Goal: Information Seeking & Learning: Learn about a topic

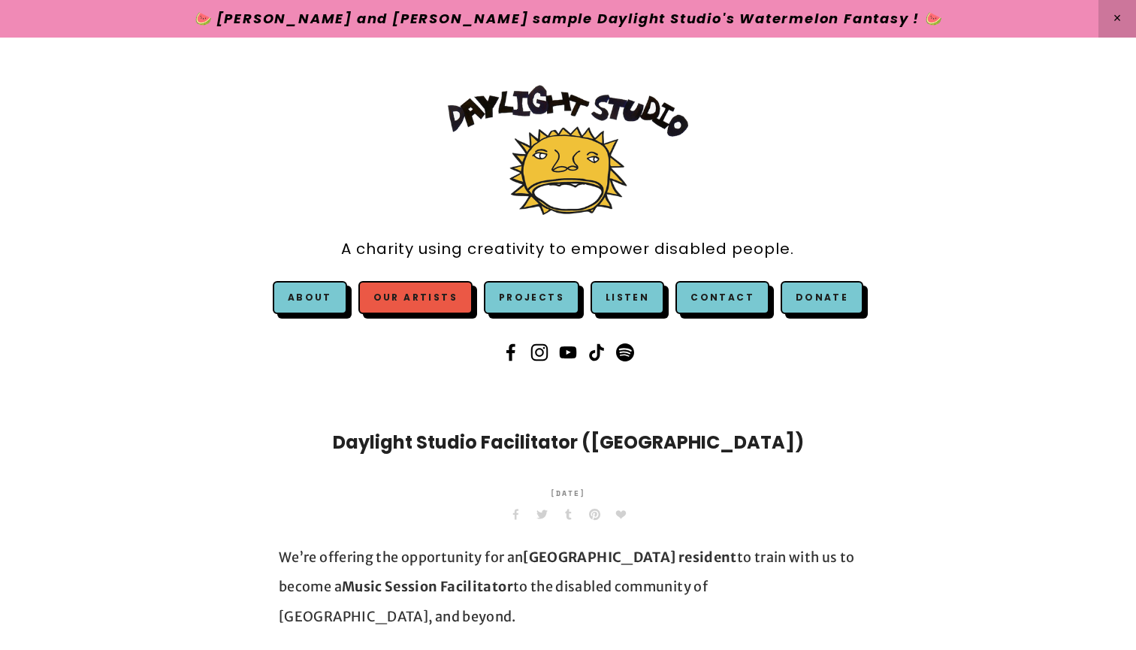
click at [409, 301] on link "Our Artists" at bounding box center [415, 297] width 114 height 33
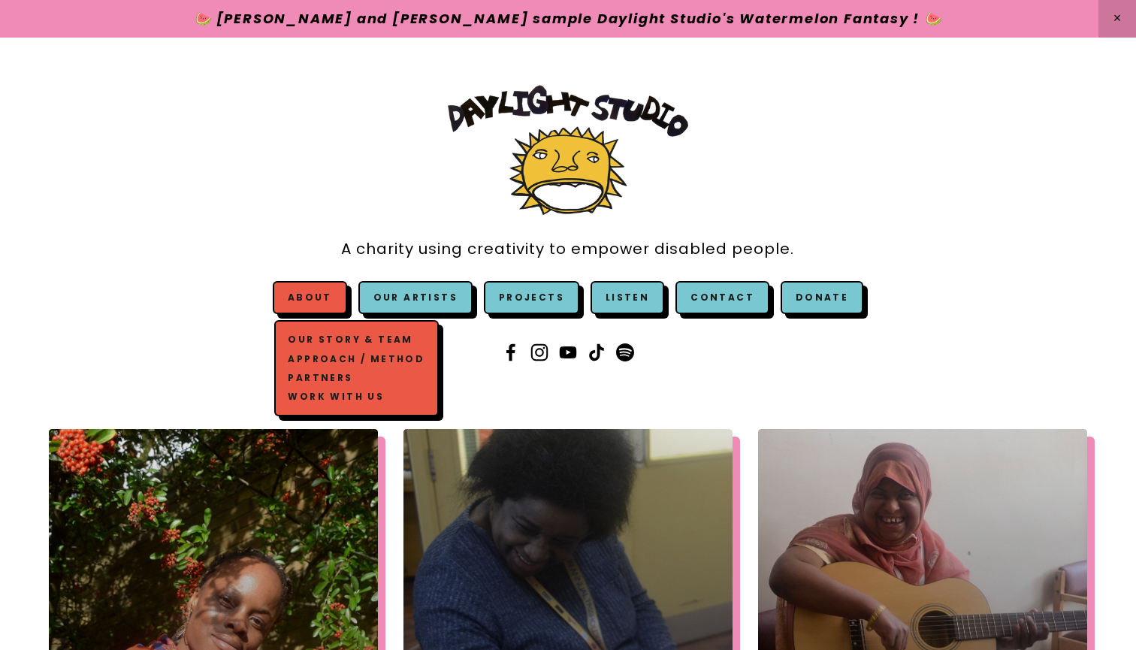
click at [320, 337] on link "Our Story & Team" at bounding box center [356, 339] width 143 height 19
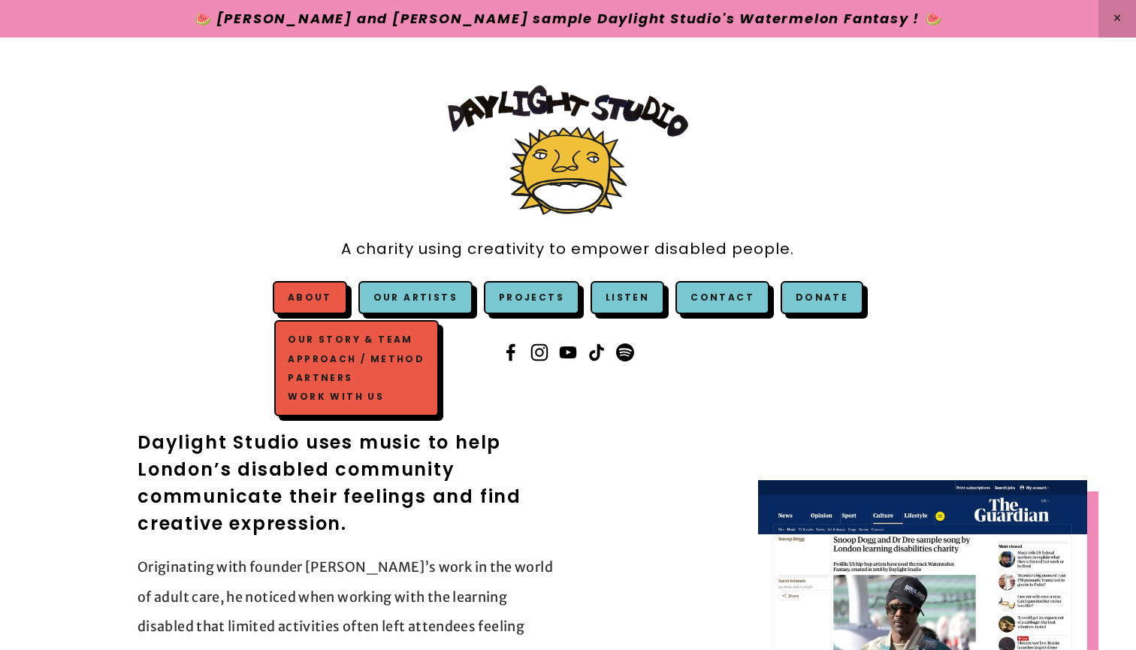
click at [333, 360] on link "Approach / Method" at bounding box center [356, 358] width 143 height 19
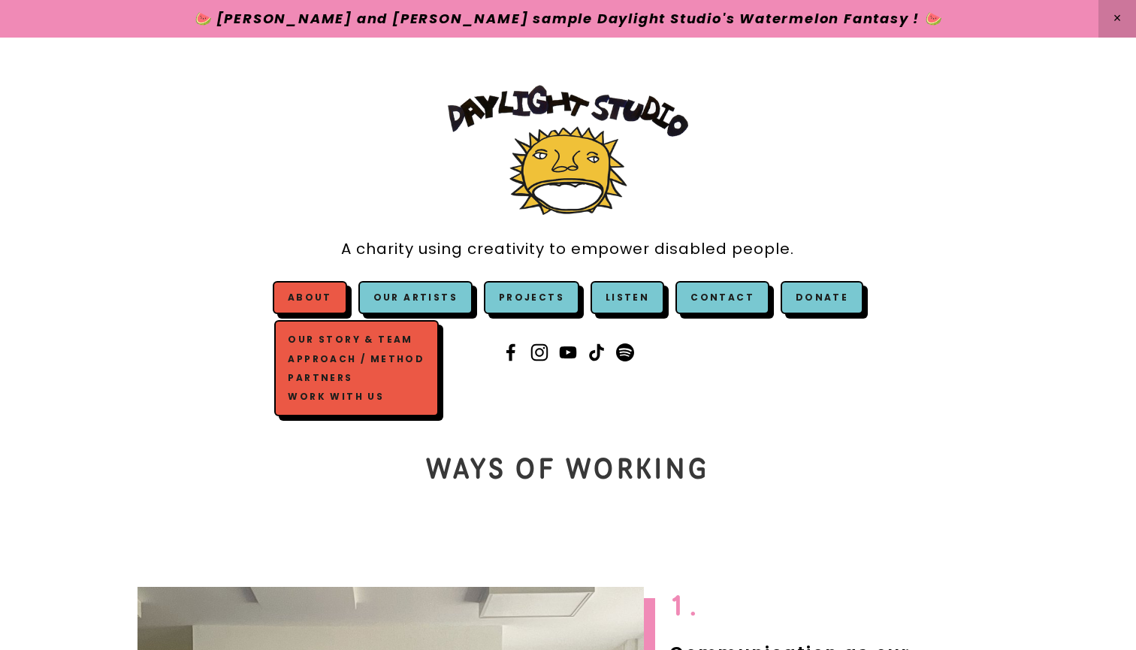
click at [340, 400] on link "Work with us" at bounding box center [356, 396] width 143 height 19
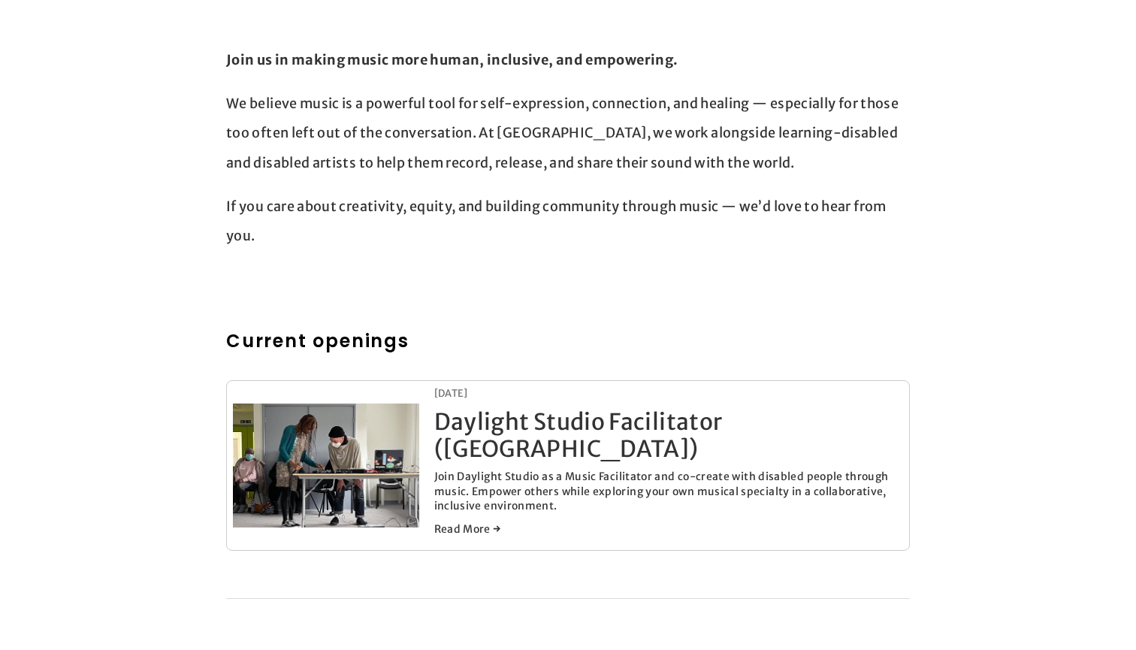
scroll to position [500, 0]
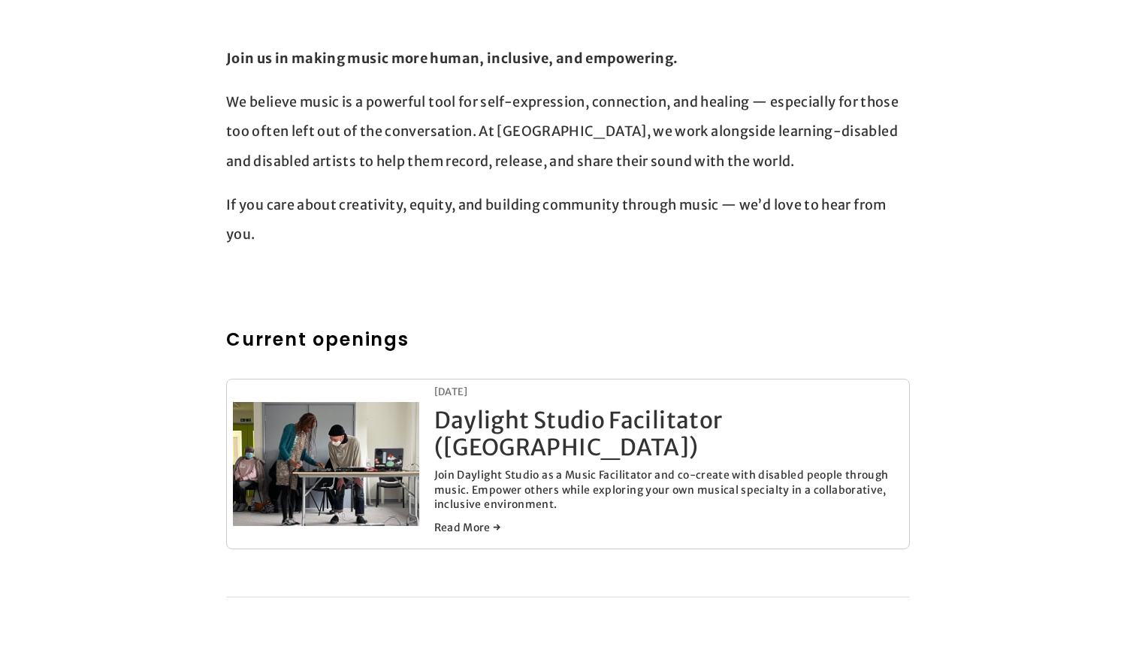
click at [457, 520] on link "Read More →" at bounding box center [668, 527] width 469 height 15
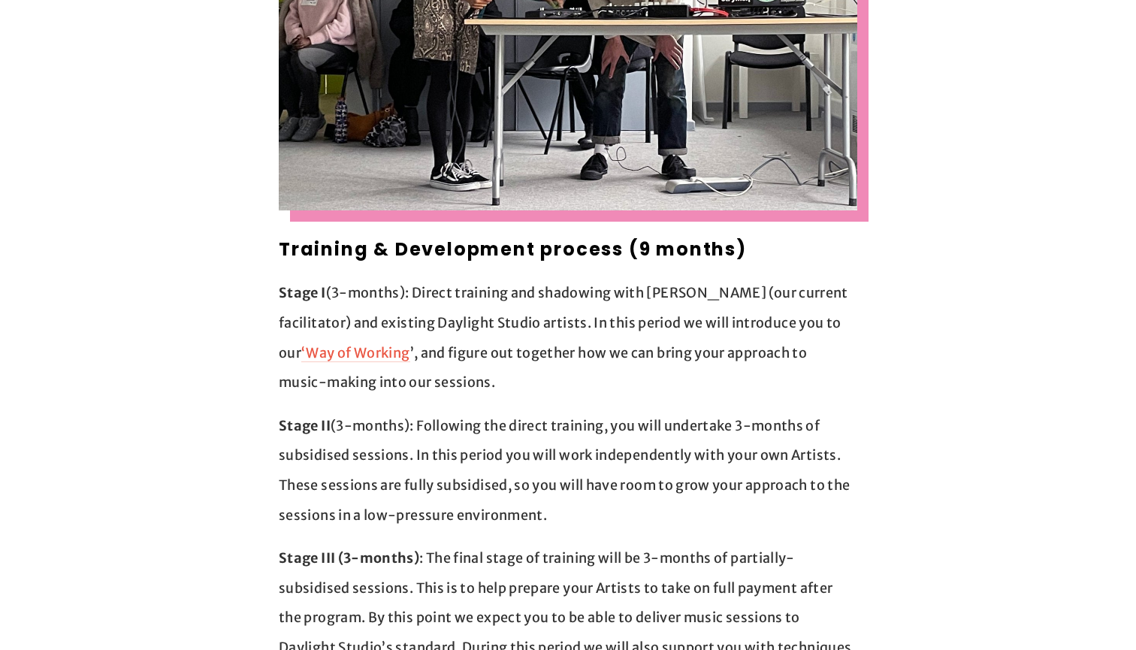
scroll to position [1100, 0]
